Goal: Navigation & Orientation: Understand site structure

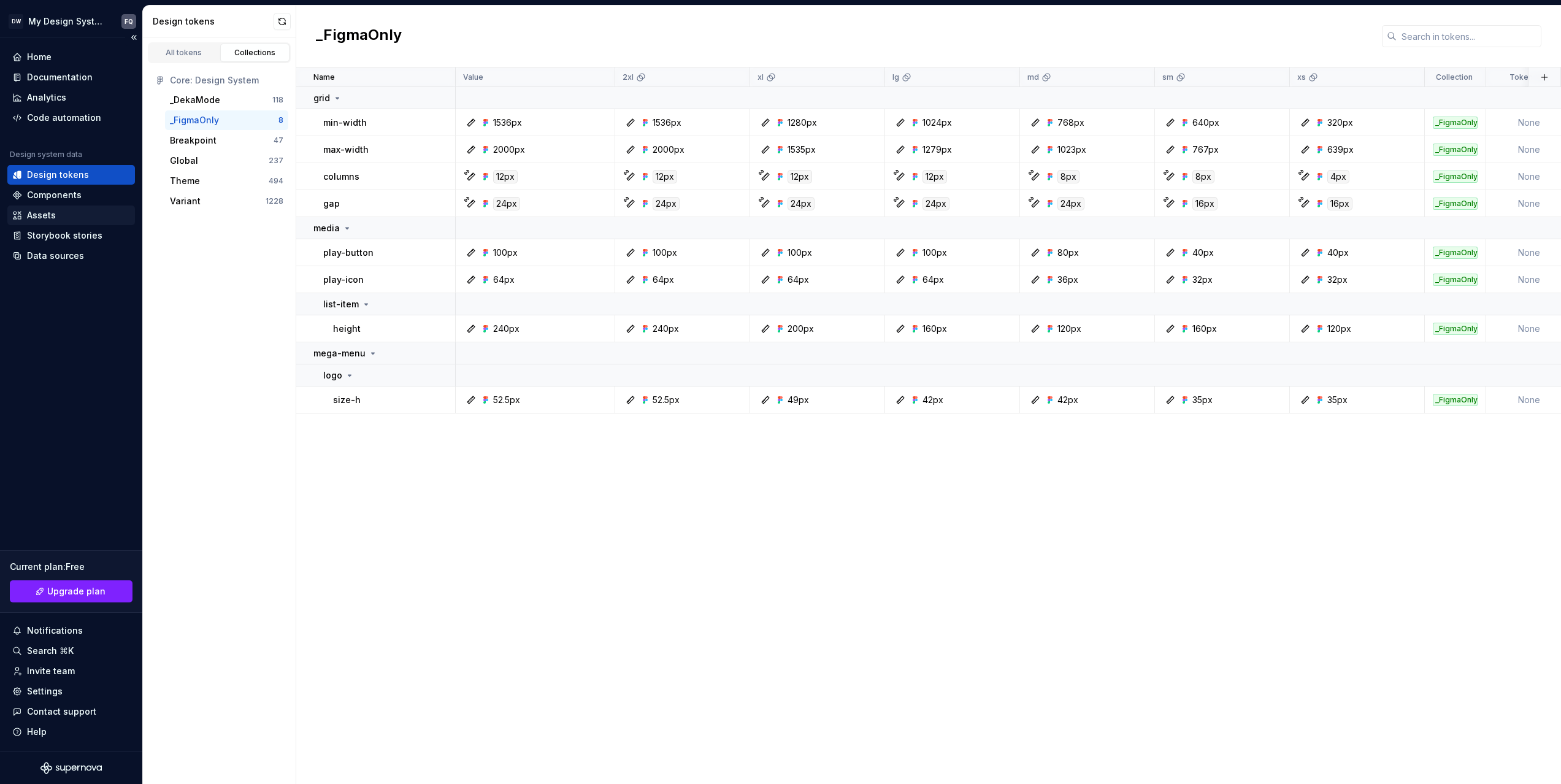
click at [38, 218] on div "Assets" at bounding box center [41, 216] width 29 height 12
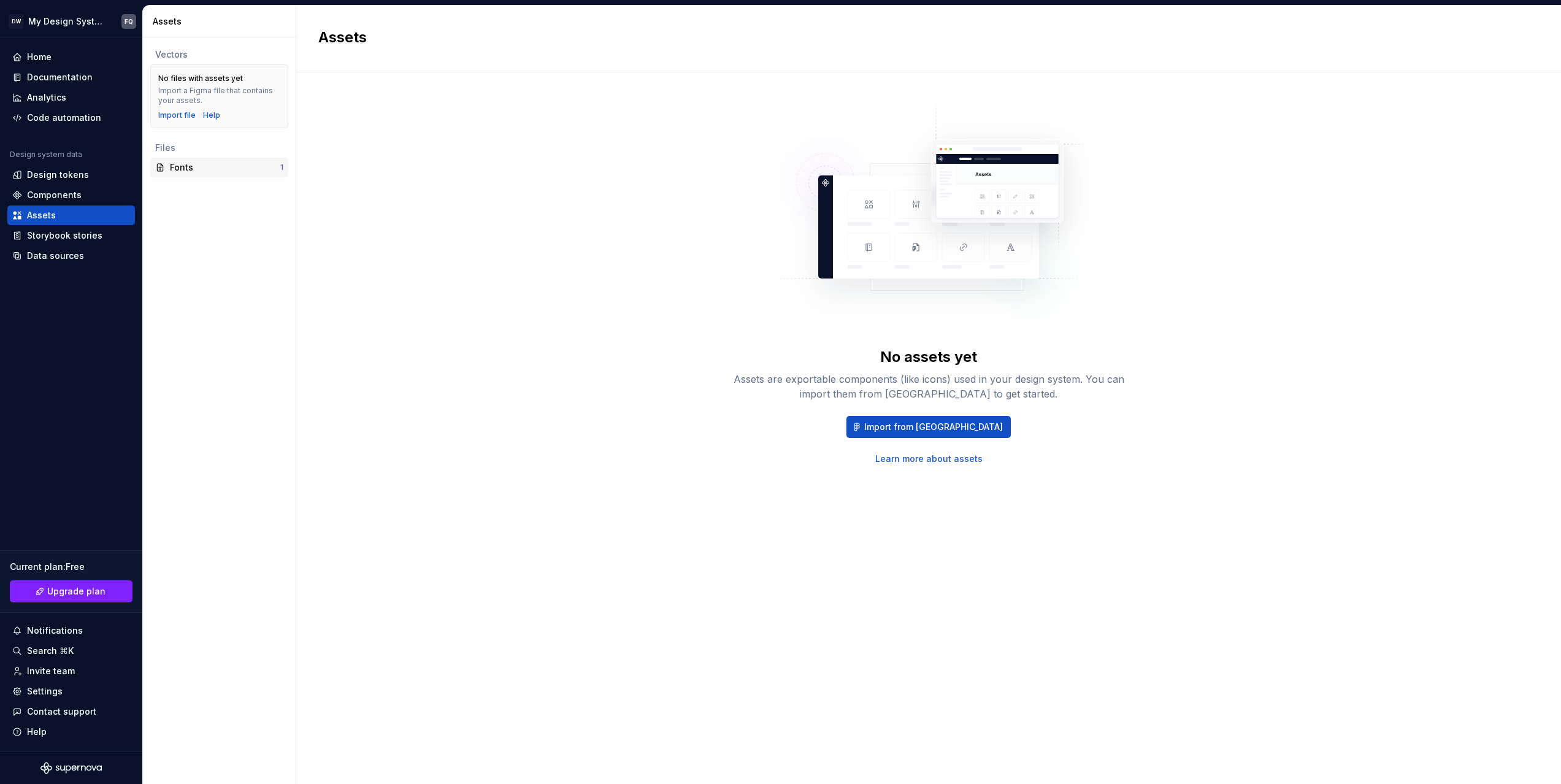
click at [195, 169] on div "Fonts" at bounding box center [225, 168] width 110 height 12
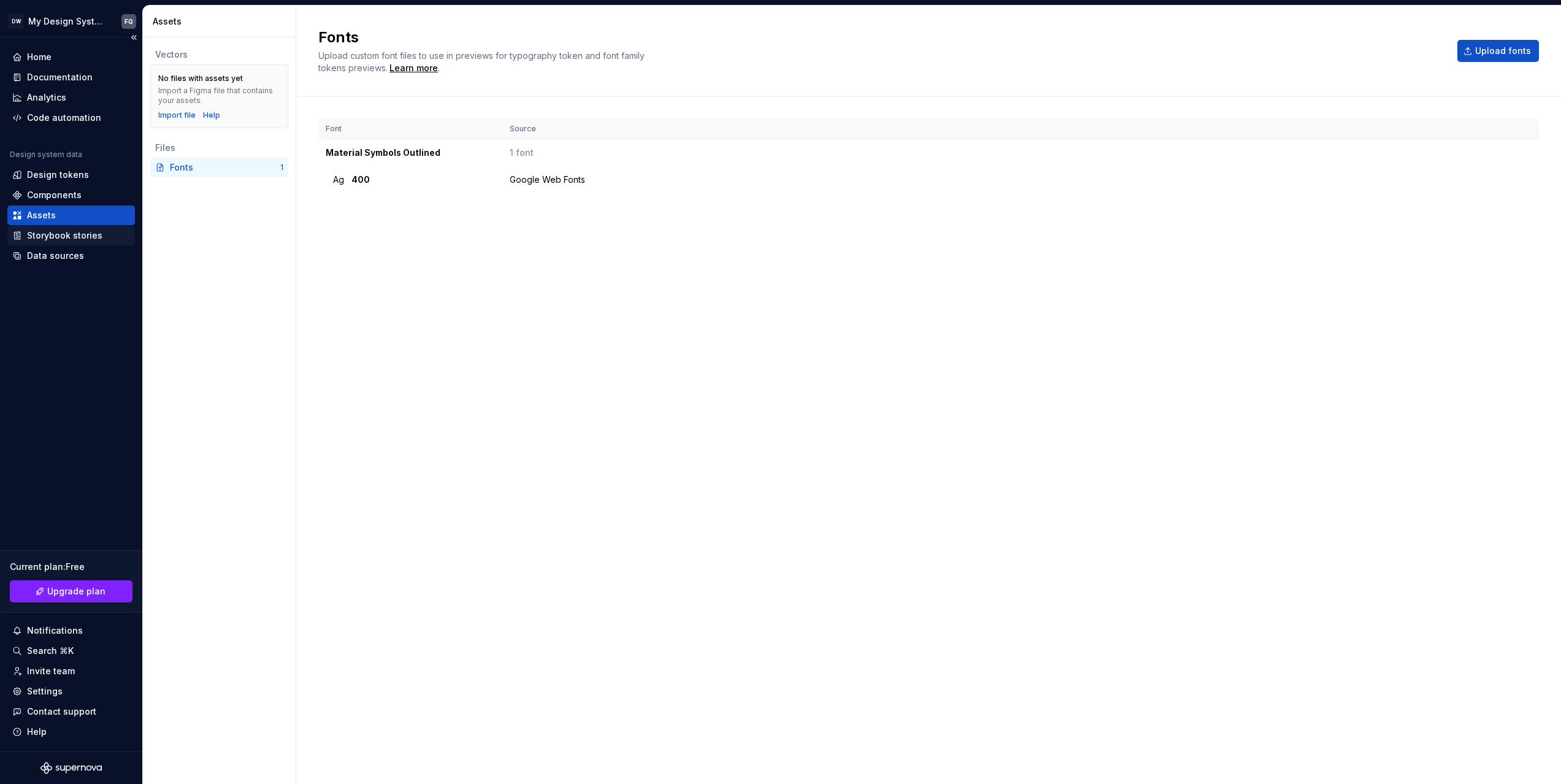
click at [51, 232] on div "Storybook stories" at bounding box center [64, 236] width 75 height 12
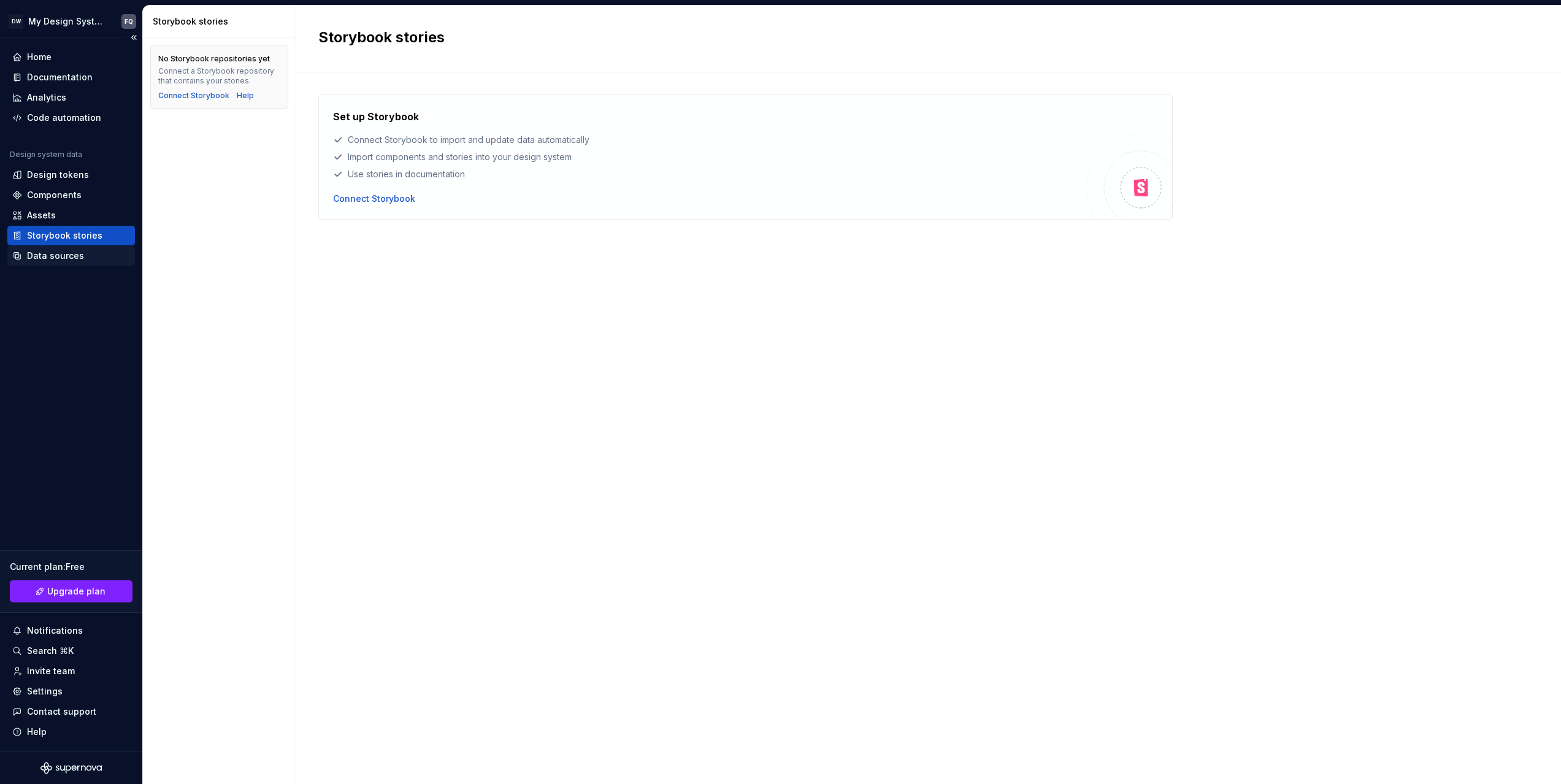
click at [50, 255] on div "Data sources" at bounding box center [55, 256] width 57 height 12
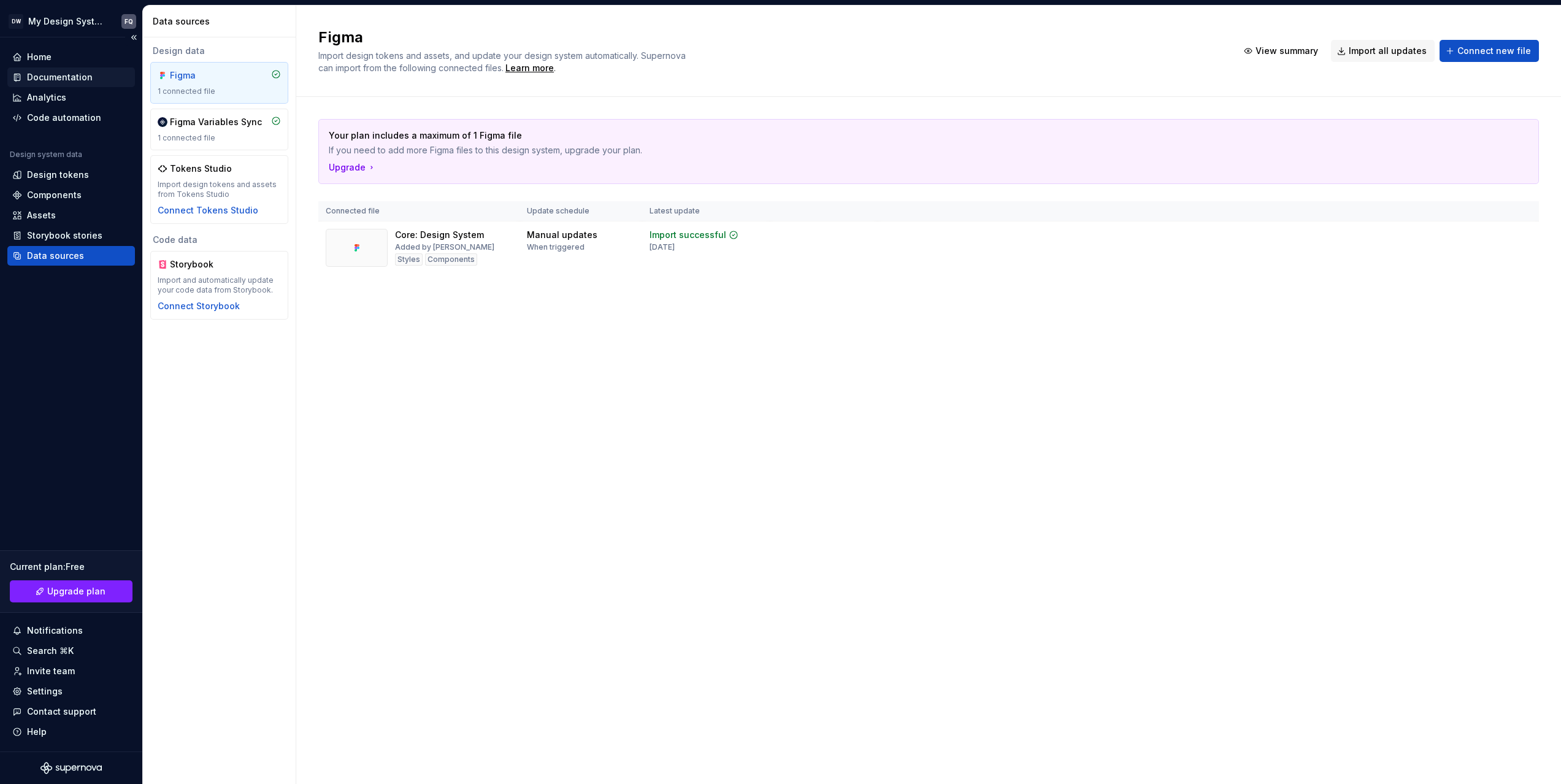
click at [47, 78] on div "Documentation" at bounding box center [59, 77] width 66 height 12
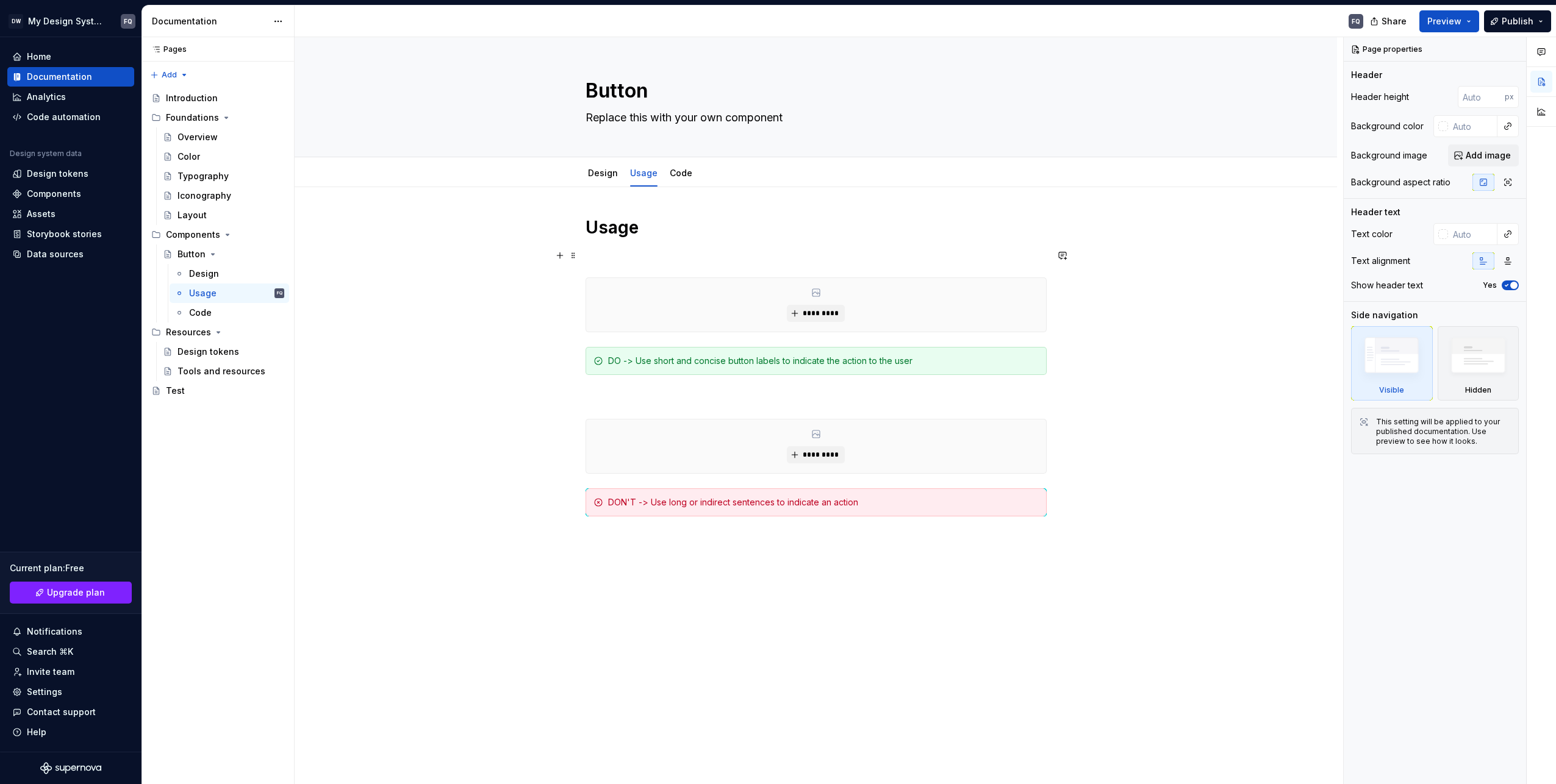
type textarea "*"
